Goal: Find specific page/section: Find specific page/section

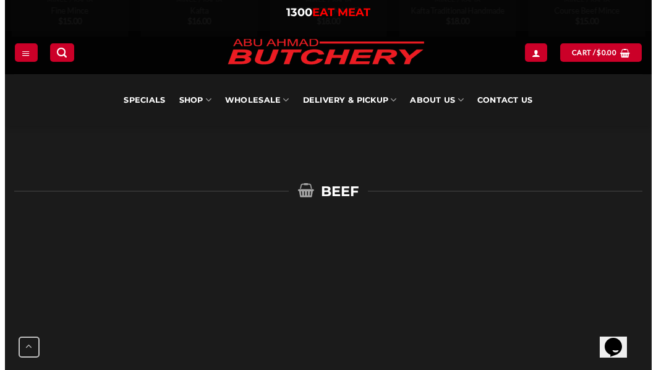
scroll to position [1249, 0]
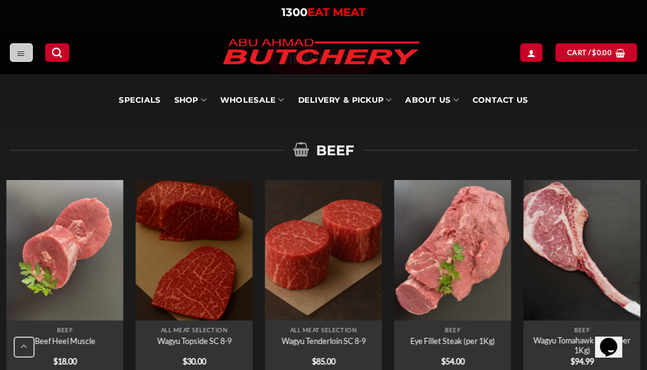
click at [14, 56] on link "Menu" at bounding box center [21, 52] width 22 height 18
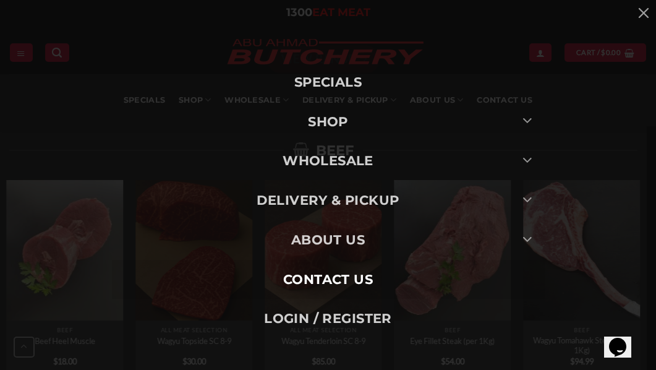
click at [350, 279] on link "Contact Us" at bounding box center [328, 280] width 433 height 40
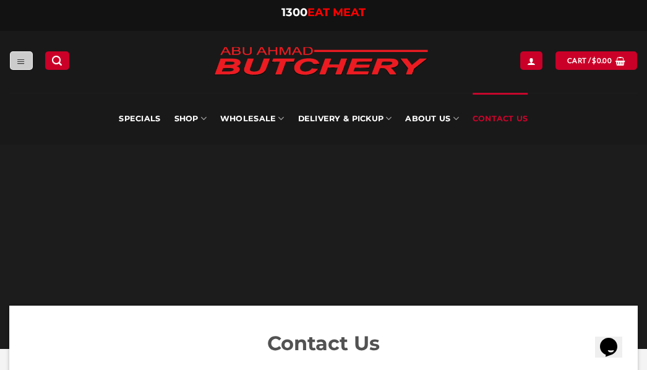
click at [23, 57] on icon "Menu" at bounding box center [21, 61] width 9 height 10
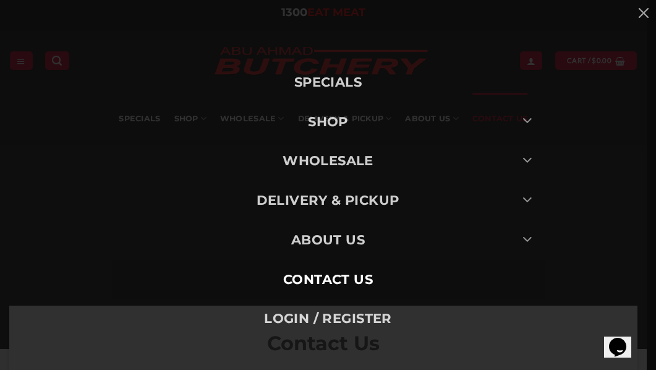
click at [214, 274] on link "Contact Us" at bounding box center [328, 280] width 433 height 40
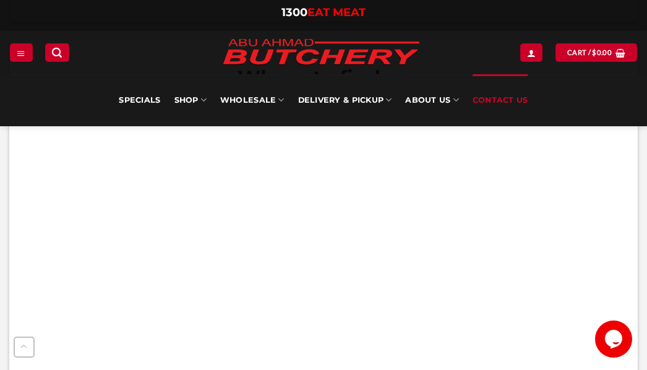
scroll to position [850, 0]
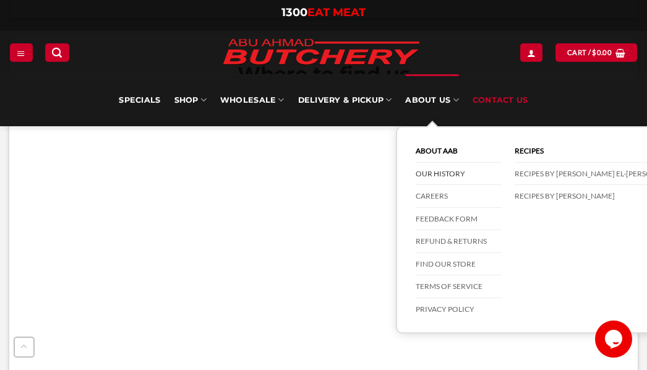
click at [440, 176] on link "Our History" at bounding box center [458, 174] width 86 height 23
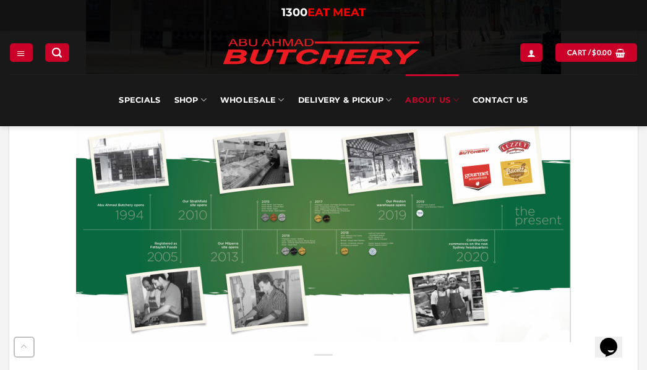
scroll to position [763, 0]
